Goal: Check status

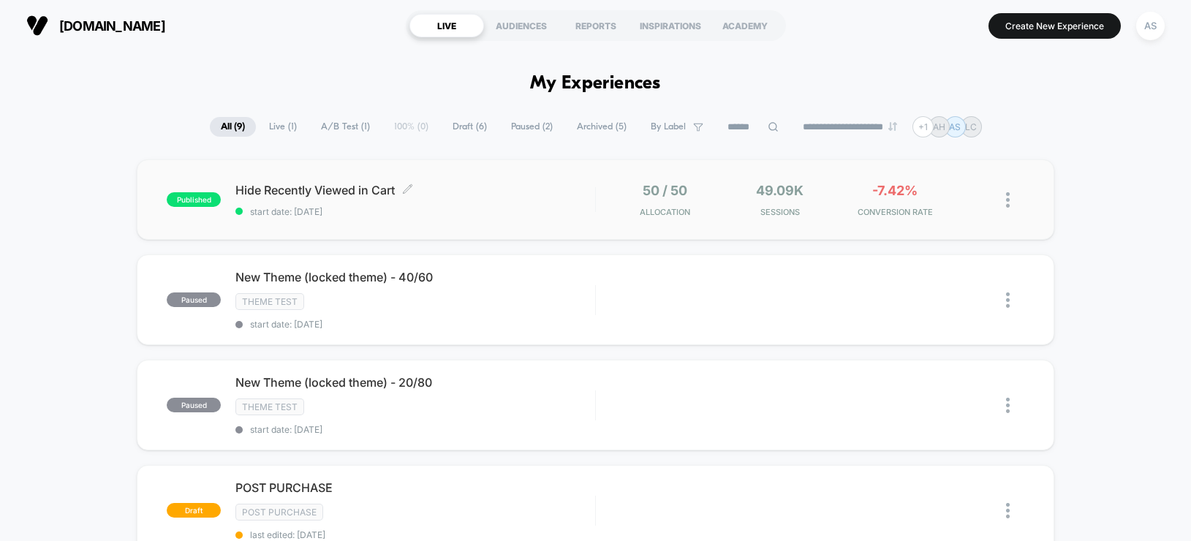
click at [564, 183] on span "Hide Recently Viewed in Cart Click to edit experience details" at bounding box center [414, 190] width 359 height 15
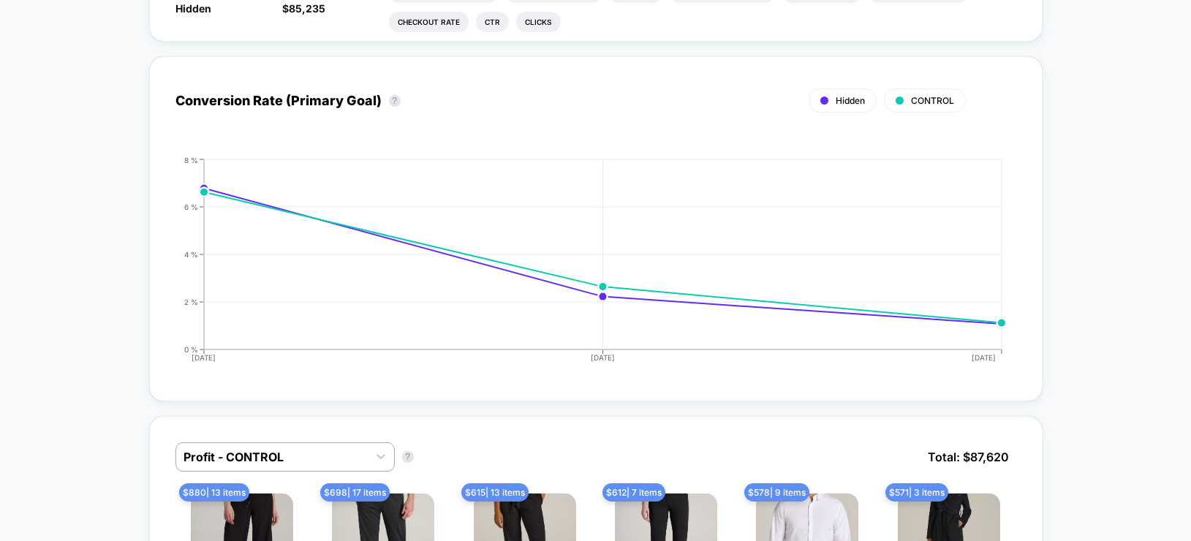
scroll to position [658, 0]
